Goal: Find specific page/section: Find specific page/section

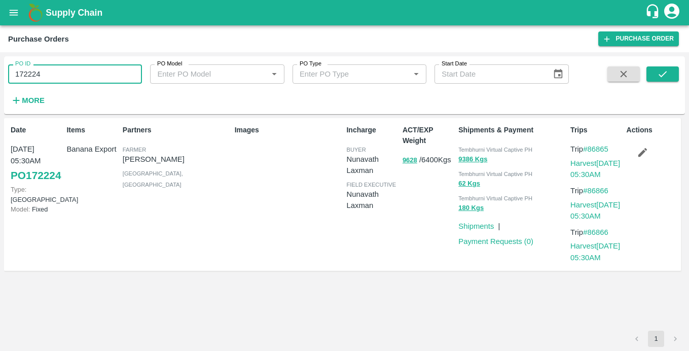
drag, startPoint x: 53, startPoint y: 75, endPoint x: -39, endPoint y: 75, distance: 91.7
click at [0, 75] on html "Supply Chain Purchase Orders Purchase Order PO ID 172224 PO ID PO Model PO Mode…" at bounding box center [344, 175] width 689 height 351
type input "172224"
paste input "text"
type input "171962"
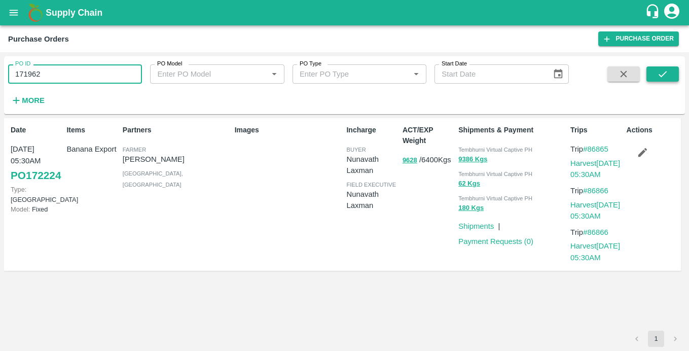
click at [662, 79] on icon "submit" at bounding box center [662, 73] width 11 height 11
click at [25, 184] on link "PO 171962" at bounding box center [36, 175] width 50 height 18
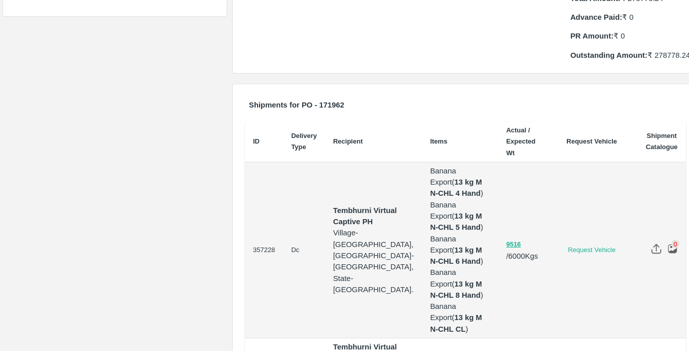
scroll to position [235, 0]
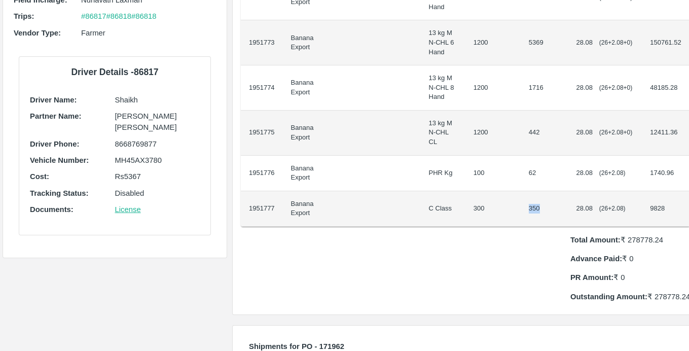
drag, startPoint x: 507, startPoint y: 200, endPoint x: 522, endPoint y: 200, distance: 14.7
click at [522, 200] on td "350" at bounding box center [545, 208] width 48 height 35
copy td "350"
drag, startPoint x: 509, startPoint y: 162, endPoint x: 525, endPoint y: 162, distance: 15.7
click at [525, 162] on td "62" at bounding box center [545, 173] width 48 height 35
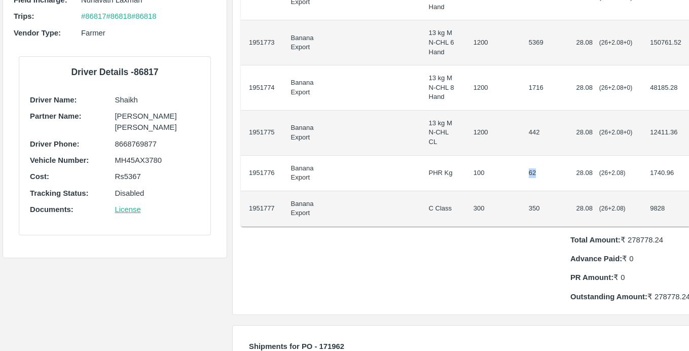
copy td "62"
